Goal: Task Accomplishment & Management: Use online tool/utility

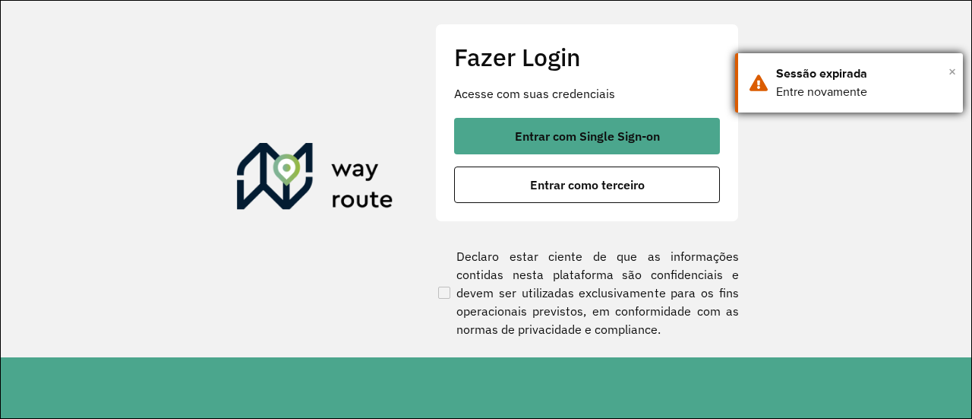
click at [953, 71] on span "×" at bounding box center [953, 71] width 8 height 23
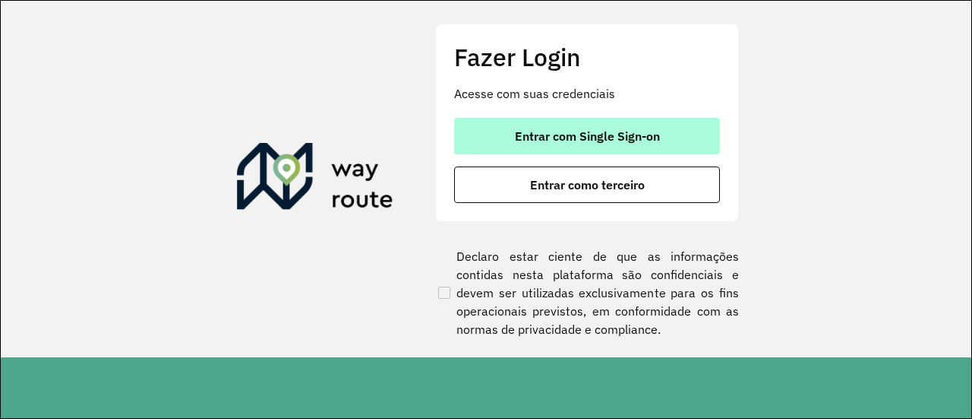
click at [675, 130] on button "Entrar com Single Sign-on" at bounding box center [587, 136] width 266 height 36
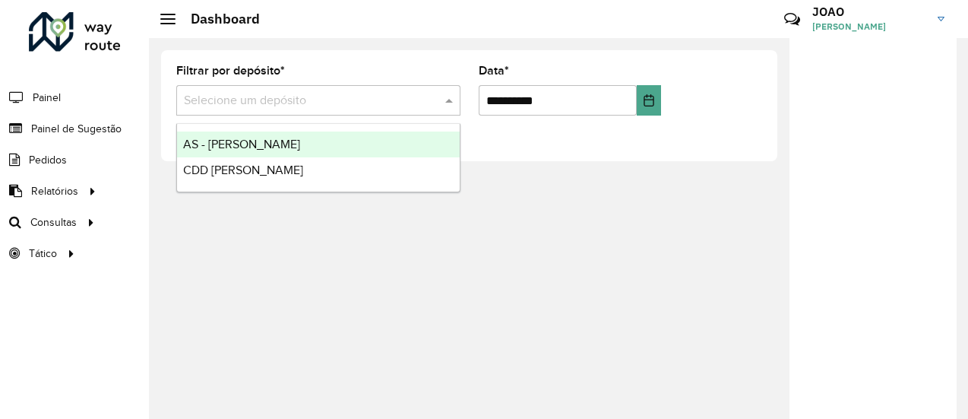
click at [318, 106] on input "text" at bounding box center [303, 101] width 239 height 18
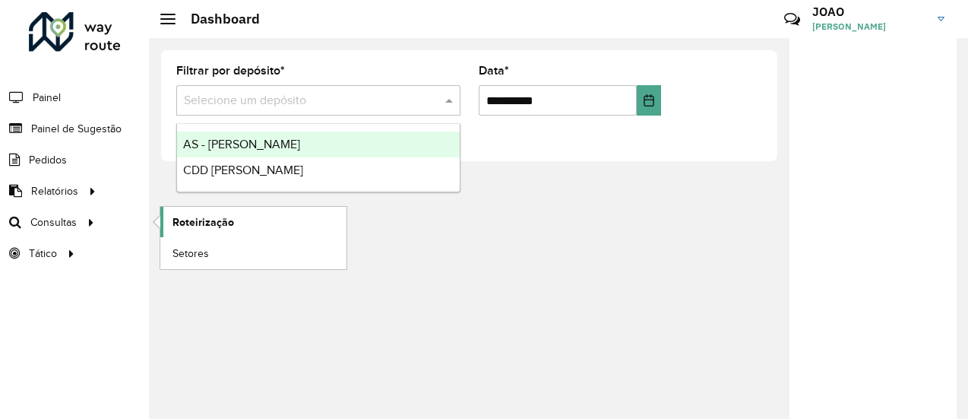
click at [194, 222] on span "Roteirização" at bounding box center [203, 222] width 62 height 16
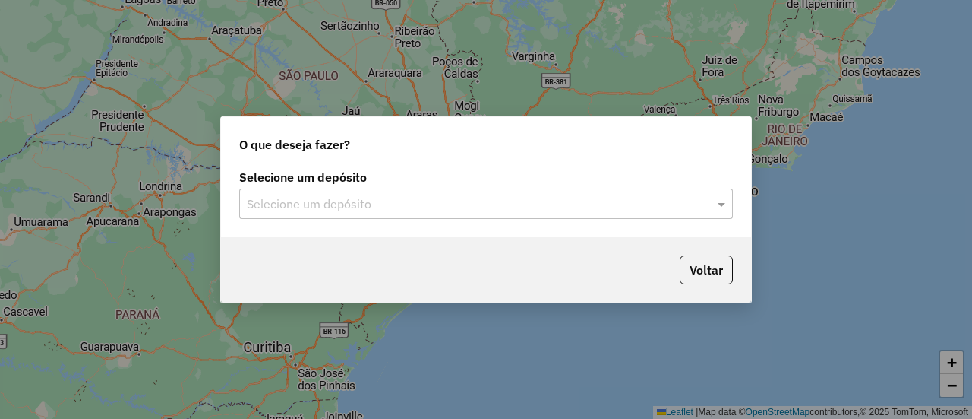
click at [352, 199] on input "text" at bounding box center [471, 204] width 448 height 18
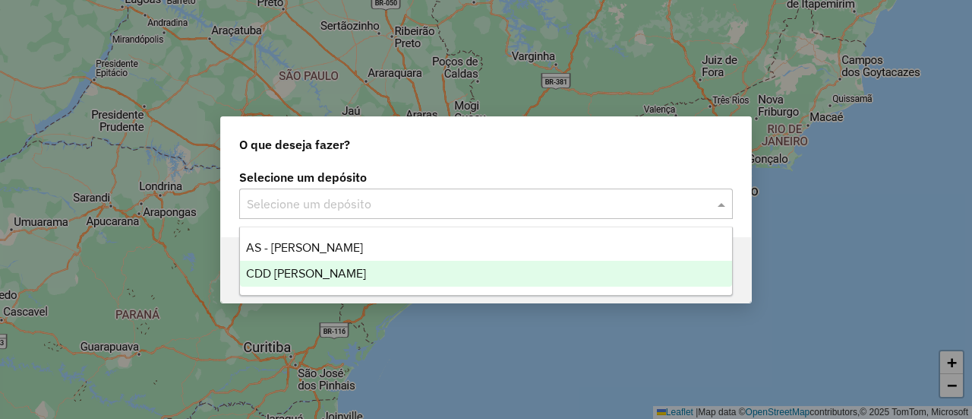
click at [284, 273] on span "CDD [PERSON_NAME]" at bounding box center [306, 273] width 120 height 13
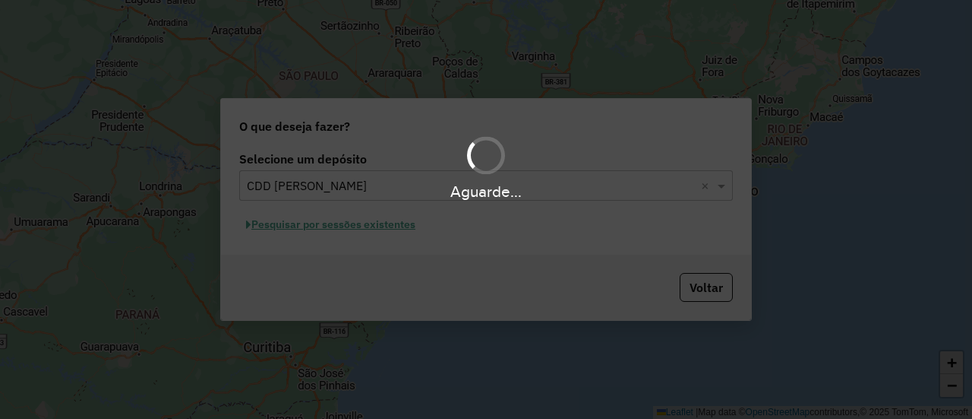
click at [315, 228] on div "Aguarde..." at bounding box center [486, 209] width 972 height 419
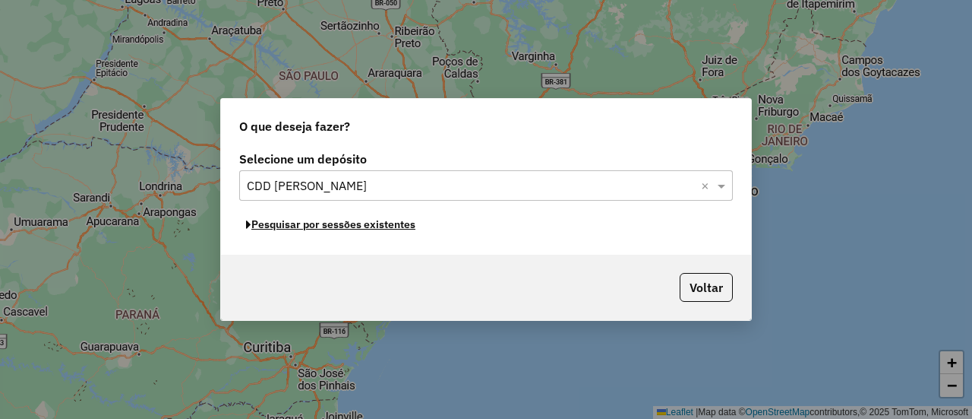
click at [315, 228] on button "Pesquisar por sessões existentes" at bounding box center [330, 225] width 183 height 24
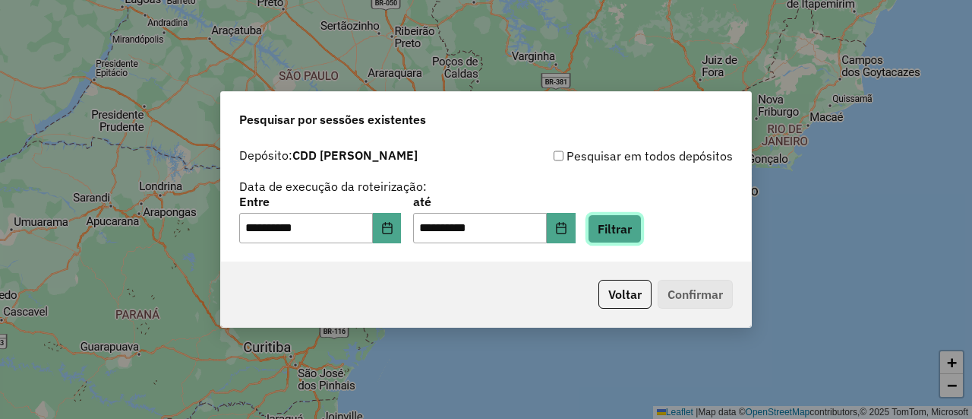
click at [631, 226] on button "Filtrar" at bounding box center [615, 228] width 54 height 29
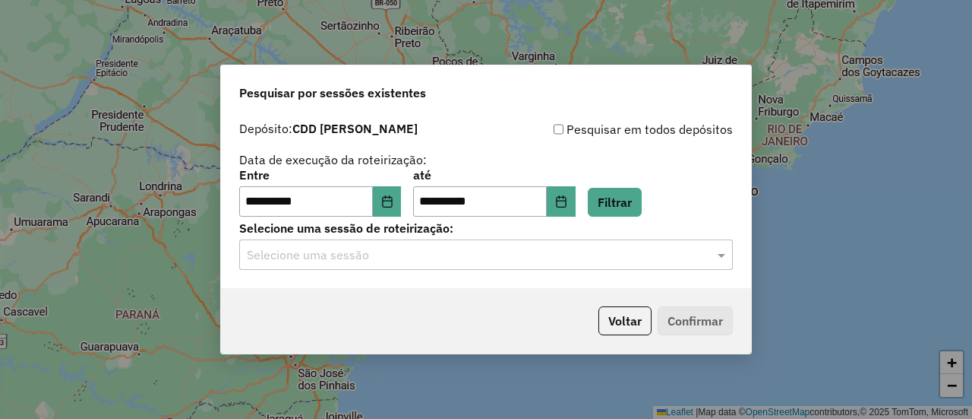
click at [403, 254] on input "text" at bounding box center [471, 255] width 448 height 18
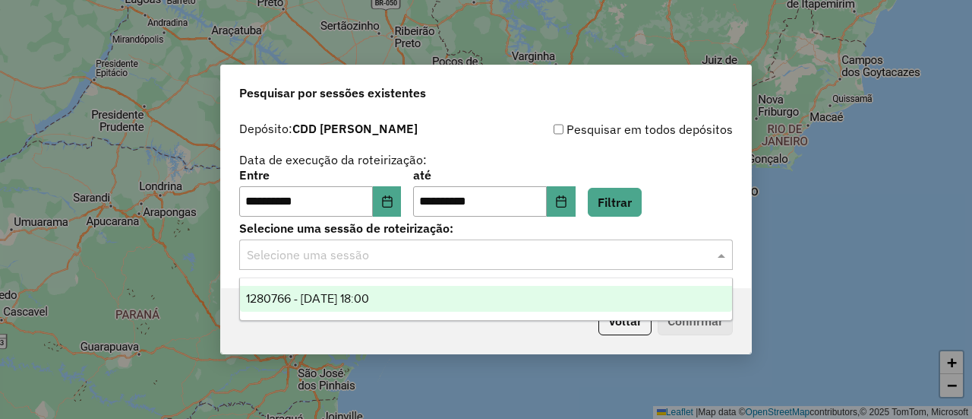
click at [353, 299] on span "1280766 - 23/09/2025 18:00" at bounding box center [307, 298] width 123 height 13
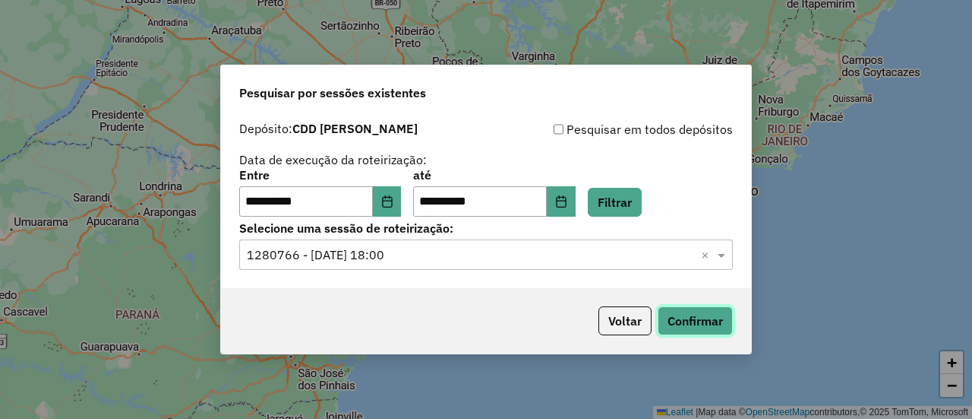
click at [688, 324] on button "Confirmar" at bounding box center [695, 320] width 75 height 29
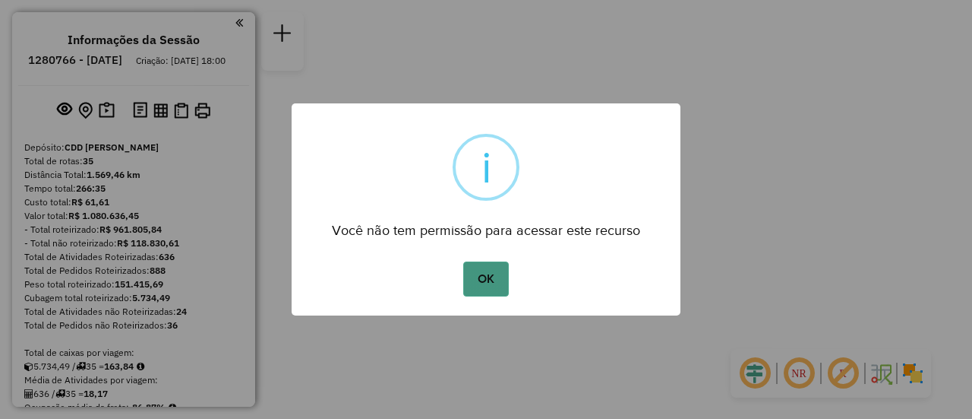
click at [468, 264] on button "OK" at bounding box center [485, 278] width 45 height 35
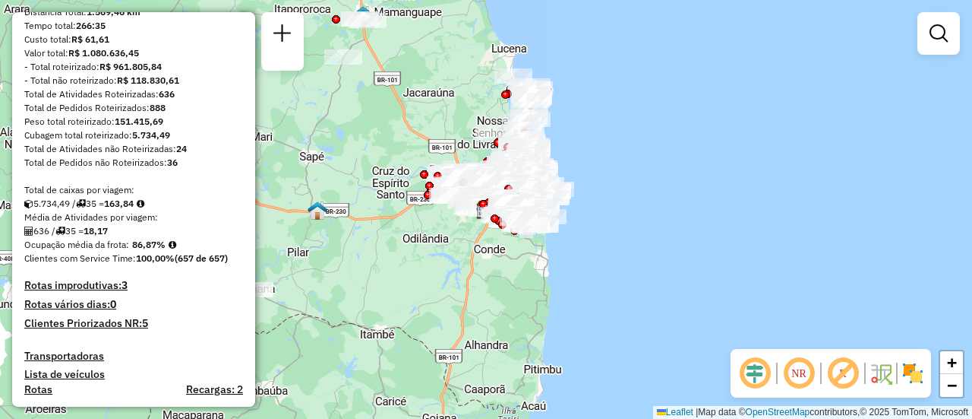
scroll to position [152, 0]
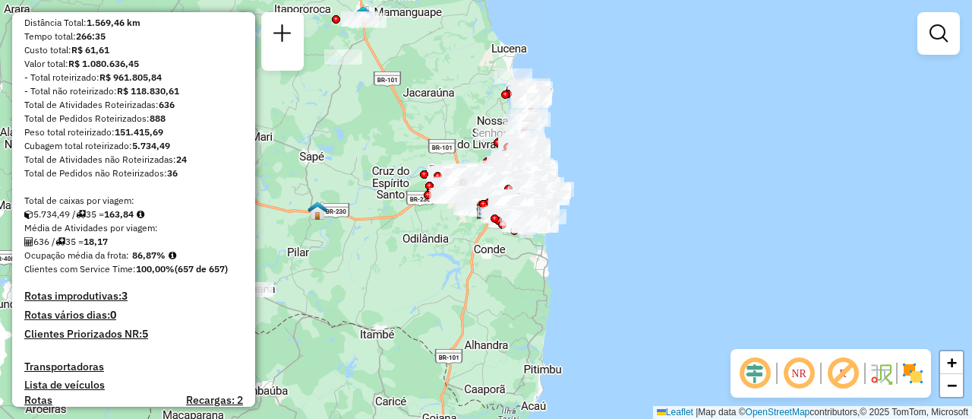
click at [112, 302] on h4 "Rotas improdutivas: 3" at bounding box center [133, 295] width 219 height 13
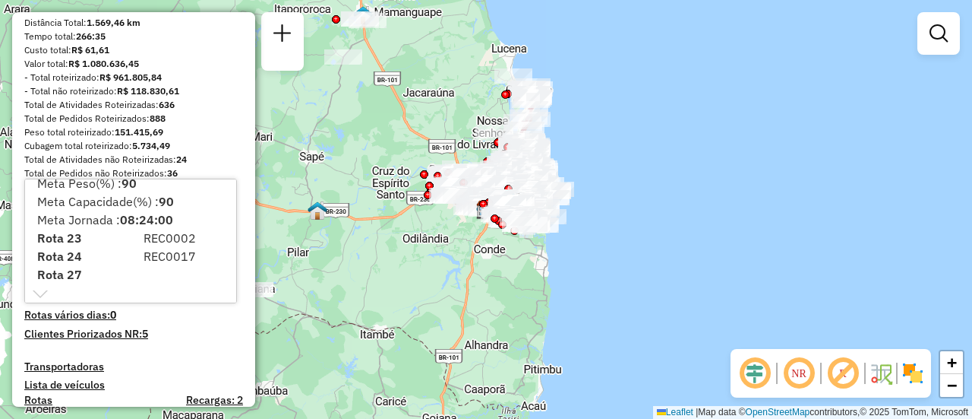
scroll to position [15, 0]
click at [43, 292] on div "Meta Peso(%) : 90 Meta Capacidade(%) : 90 Meta Jornada : 08:24:00 Rota 23 REC00…" at bounding box center [130, 241] width 213 height 125
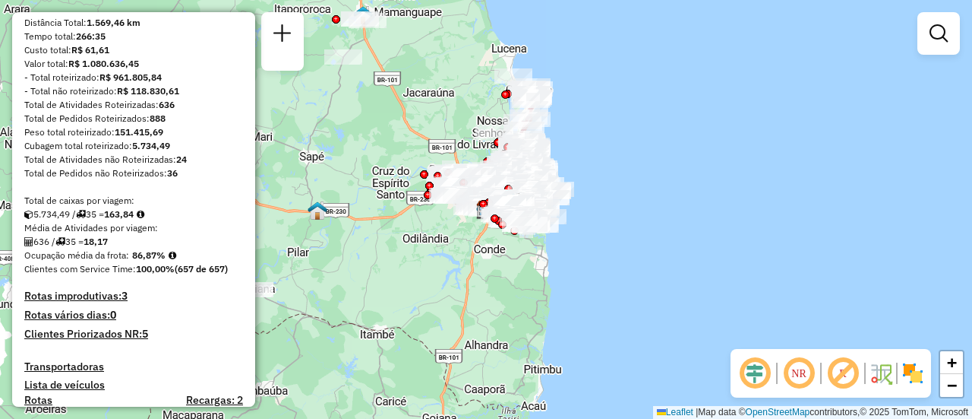
click at [124, 302] on strong "3" at bounding box center [125, 296] width 6 height 14
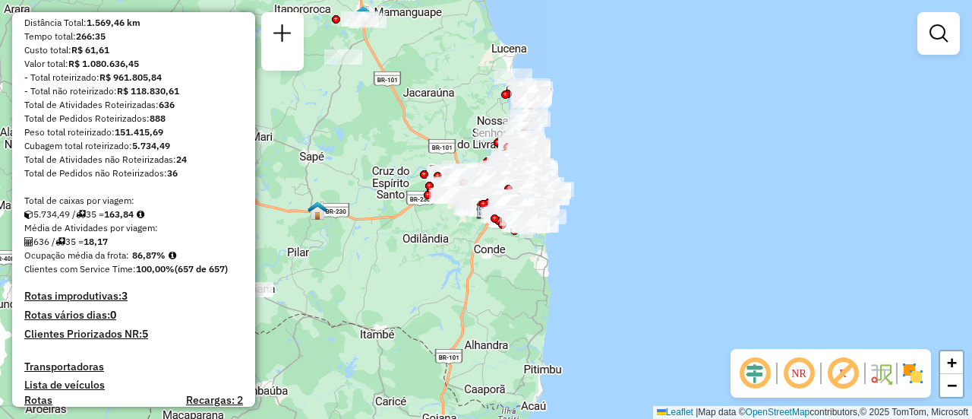
click at [134, 340] on h4 "Clientes Priorizados NR: 5" at bounding box center [133, 333] width 219 height 13
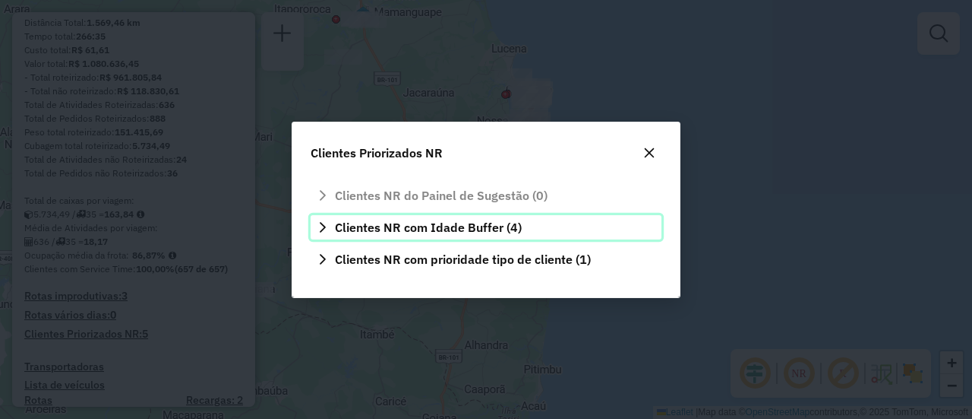
scroll to position [0, 0]
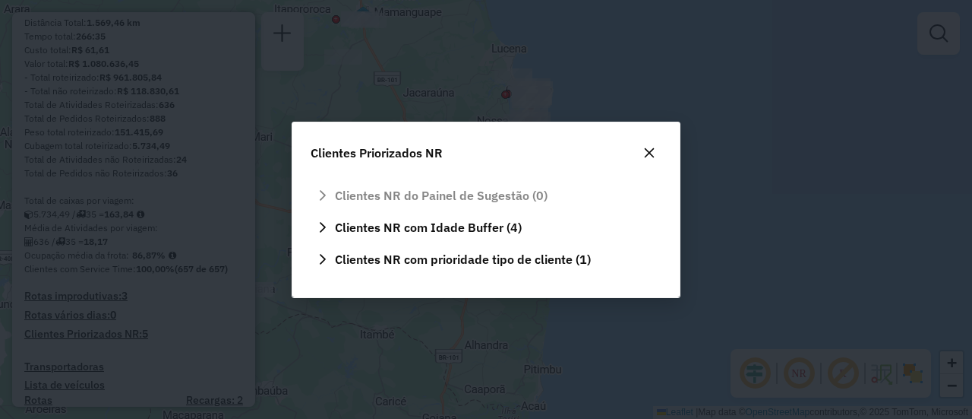
click at [134, 347] on div "Clientes Priorizados NR Clientes NR do Painel de Sugestão (0) Clientes NR com I…" at bounding box center [486, 209] width 972 height 419
click at [230, 288] on div "Clientes Priorizados NR Clientes NR do Painel de Sugestão (0) Clientes NR com I…" at bounding box center [486, 209] width 972 height 419
click at [652, 150] on icon "button" at bounding box center [650, 152] width 10 height 10
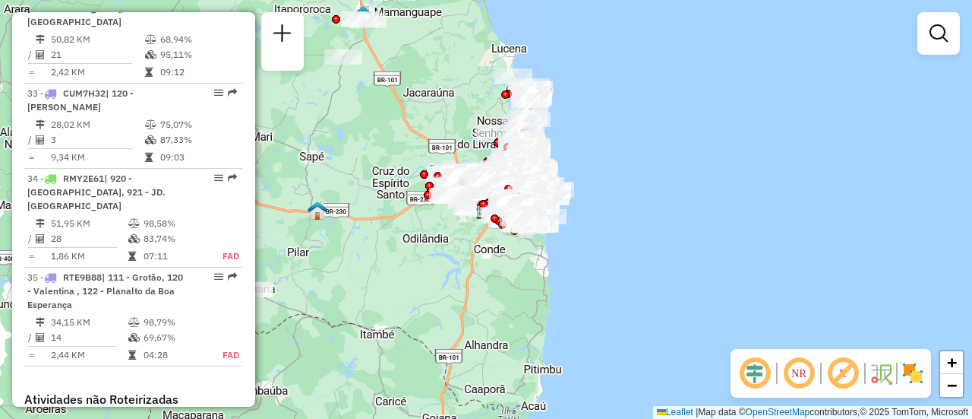
scroll to position [3501, 0]
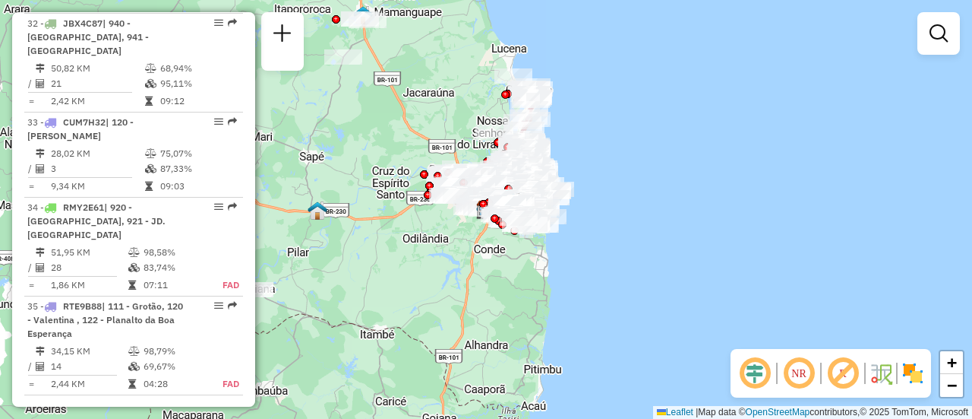
scroll to position [3045, 0]
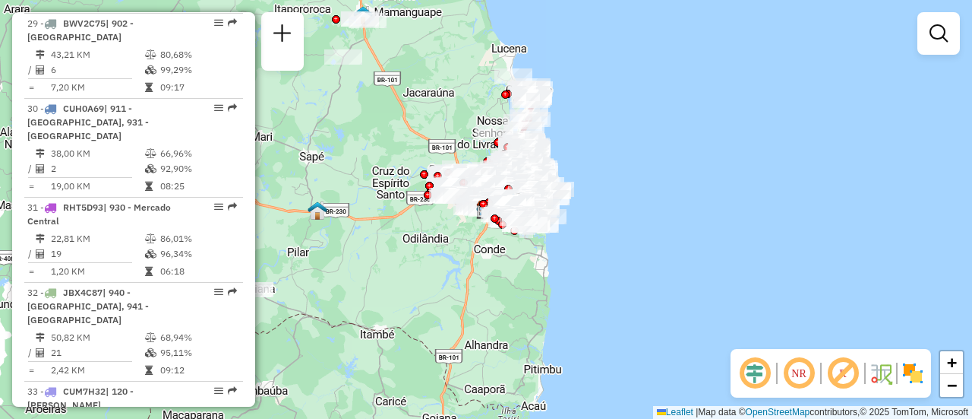
click at [729, 164] on div "Rota 21 - Placa JBR4A16 45721200 - [PERSON_NAME] DE ALMEIDA Janela de atendimen…" at bounding box center [486, 209] width 972 height 419
